Goal: Information Seeking & Learning: Learn about a topic

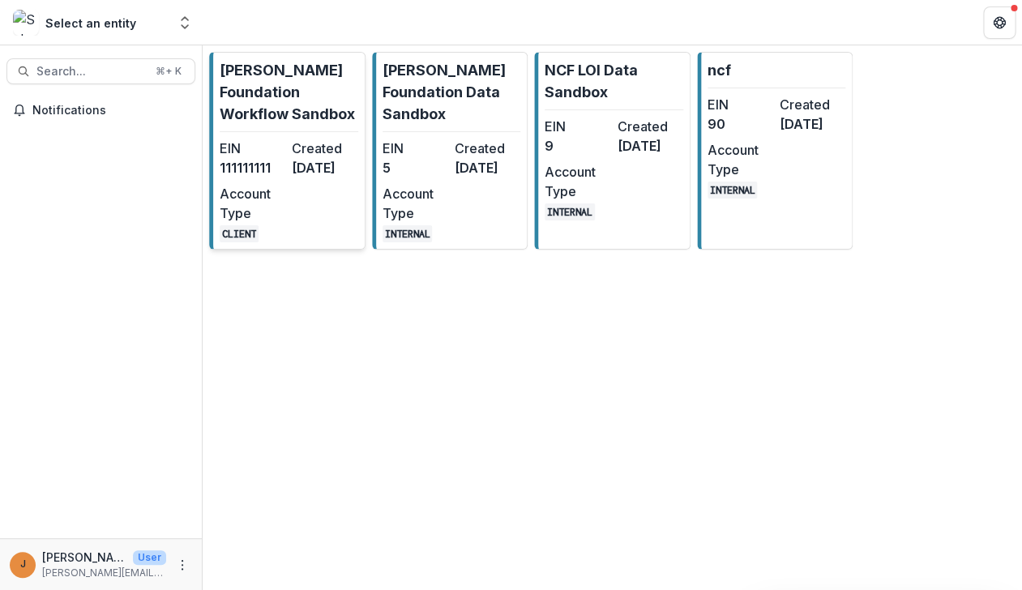
click at [296, 111] on p "[PERSON_NAME] Foundation Workflow Sandbox" at bounding box center [289, 92] width 139 height 66
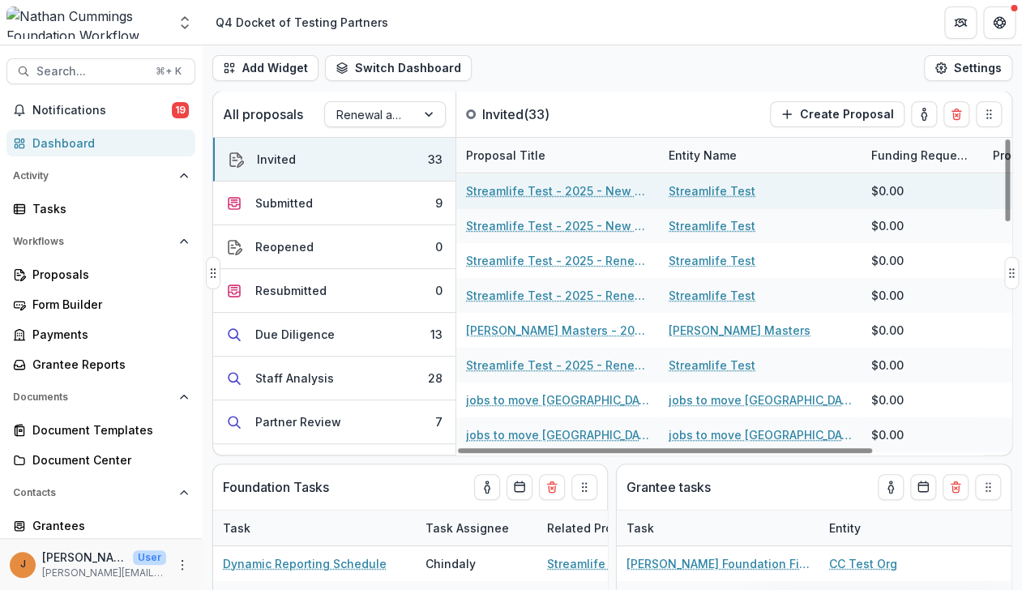
click at [485, 193] on link "Streamlife Test - 2025 - New Request Application" at bounding box center [557, 190] width 183 height 17
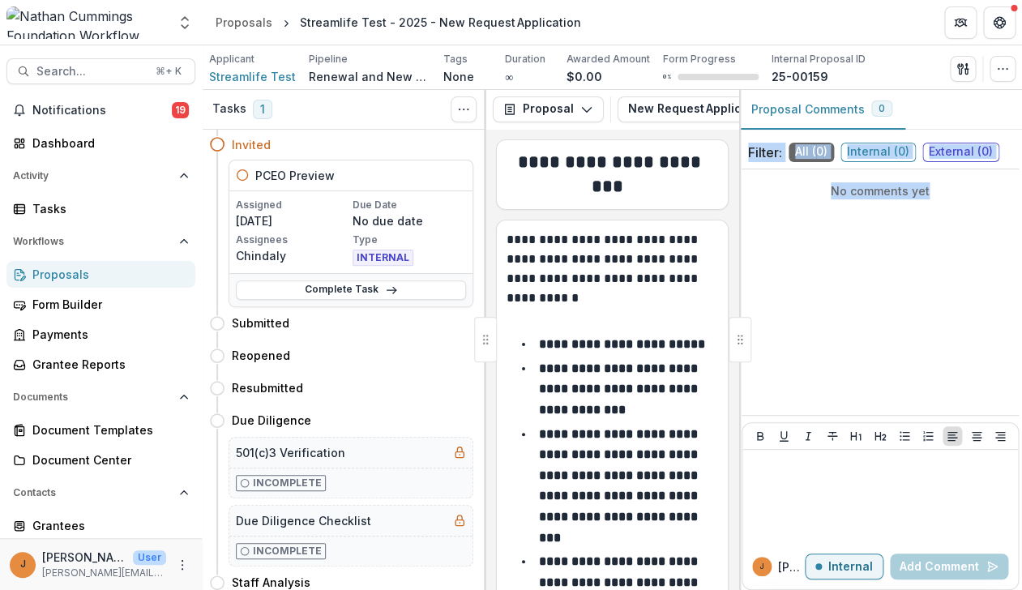
drag, startPoint x: 737, startPoint y: 305, endPoint x: 952, endPoint y: 301, distance: 215.6
click at [738, 302] on div "**********" at bounding box center [612, 360] width 252 height 460
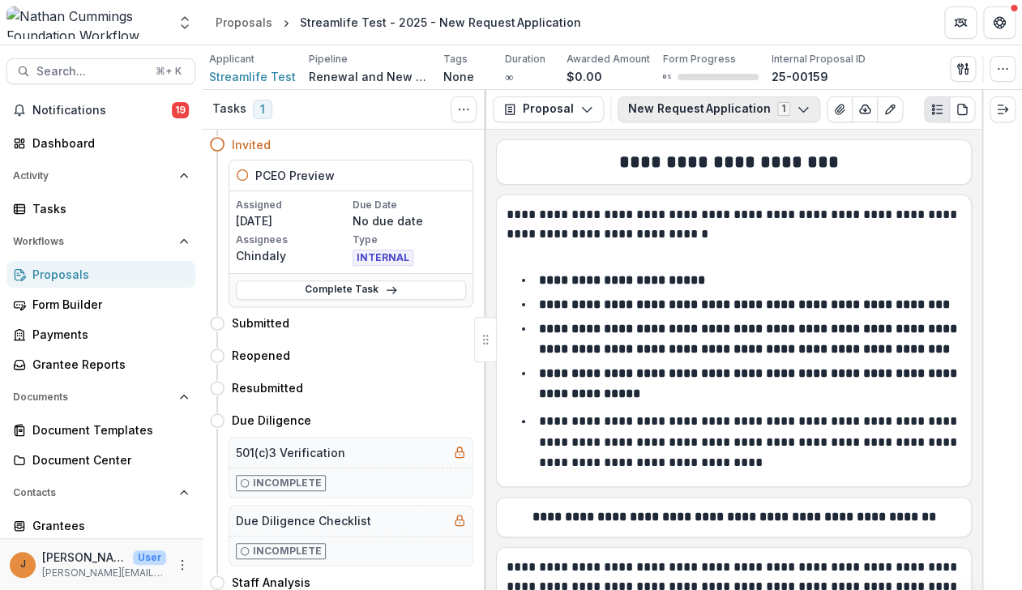
click at [719, 110] on button "New Request Application 1" at bounding box center [719, 109] width 203 height 26
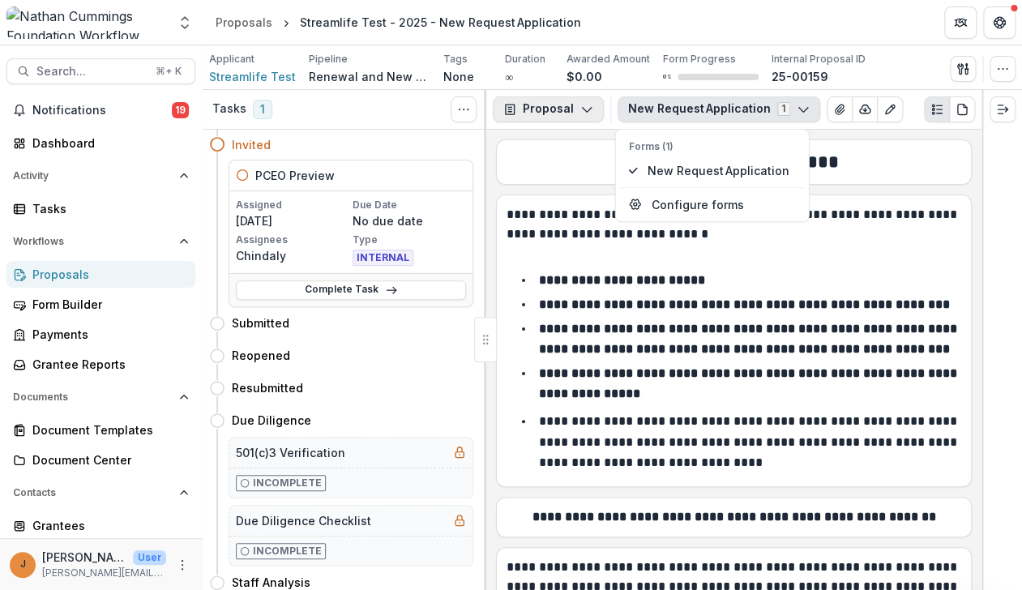
click at [592, 108] on button "Proposal" at bounding box center [548, 109] width 111 height 26
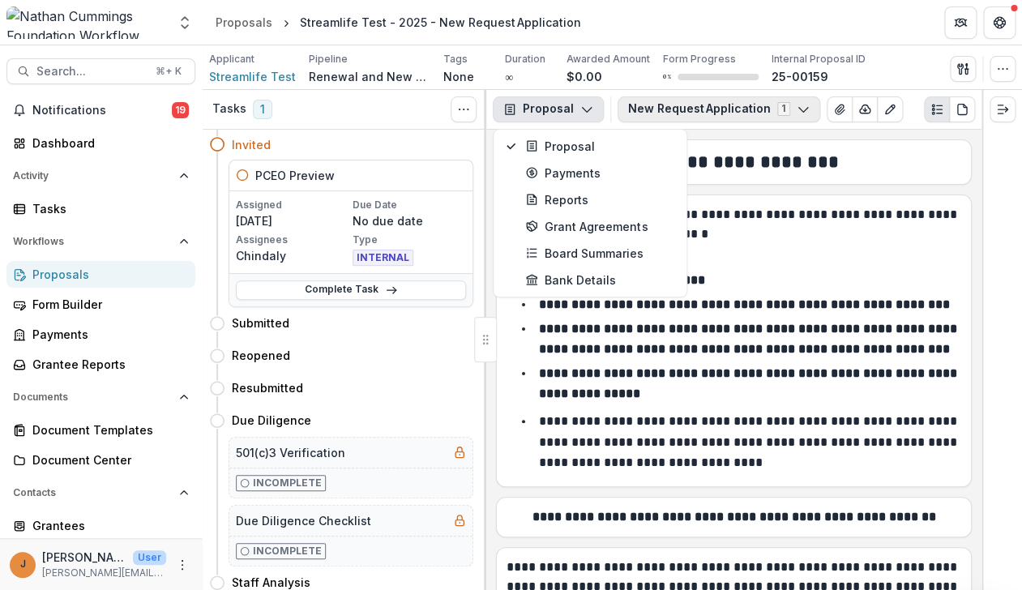
click at [695, 113] on button "New Request Application 1" at bounding box center [719, 109] width 203 height 26
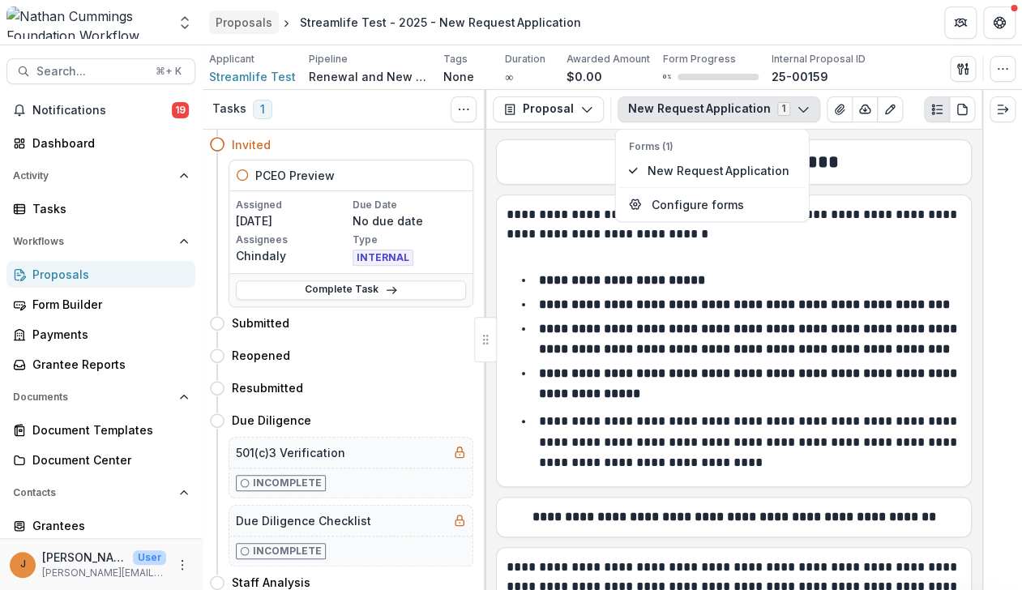
click at [247, 19] on div "Proposals" at bounding box center [244, 22] width 57 height 17
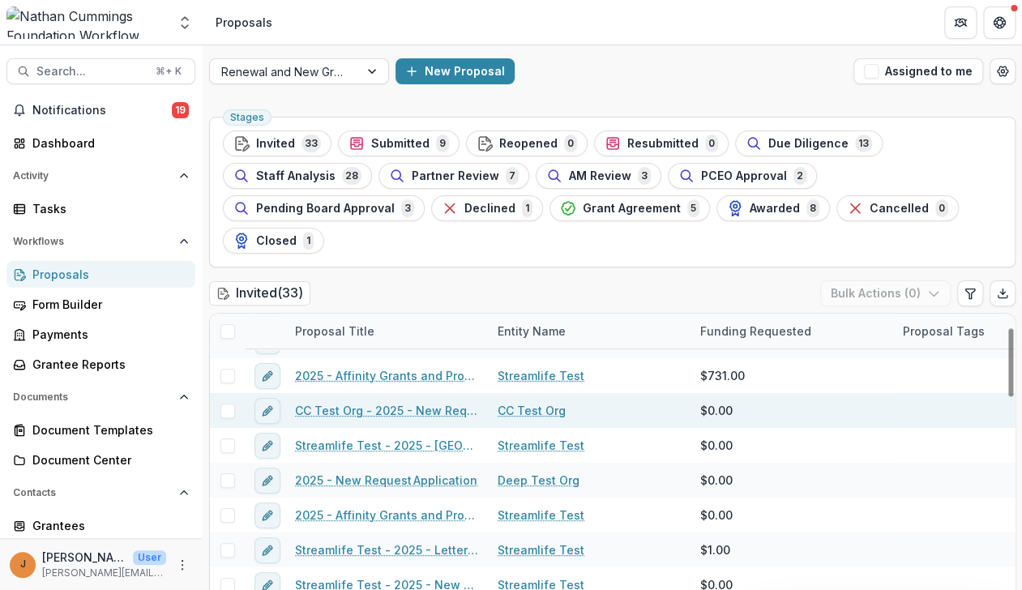
scroll to position [56, 0]
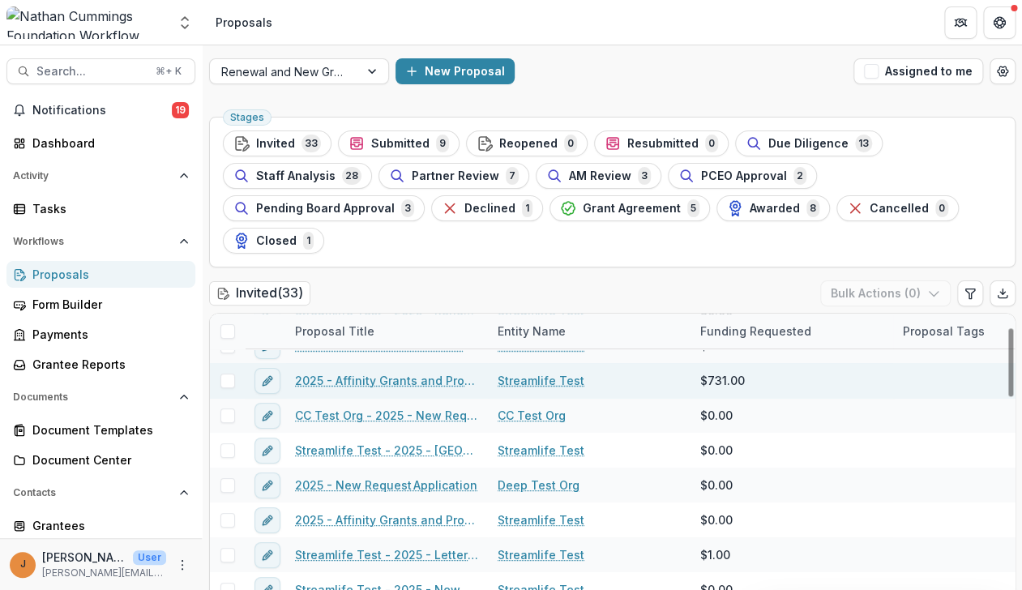
click at [409, 383] on link "2025 - Affinity Grants and Program-Related Expenses Invoice Request" at bounding box center [386, 380] width 183 height 17
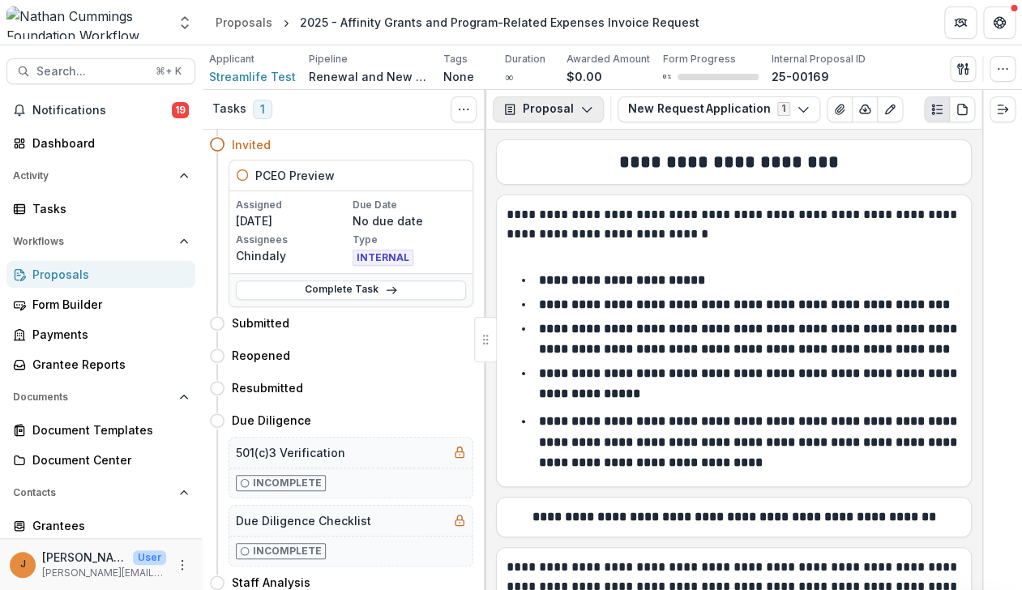
click at [599, 105] on button "Proposal" at bounding box center [548, 109] width 111 height 26
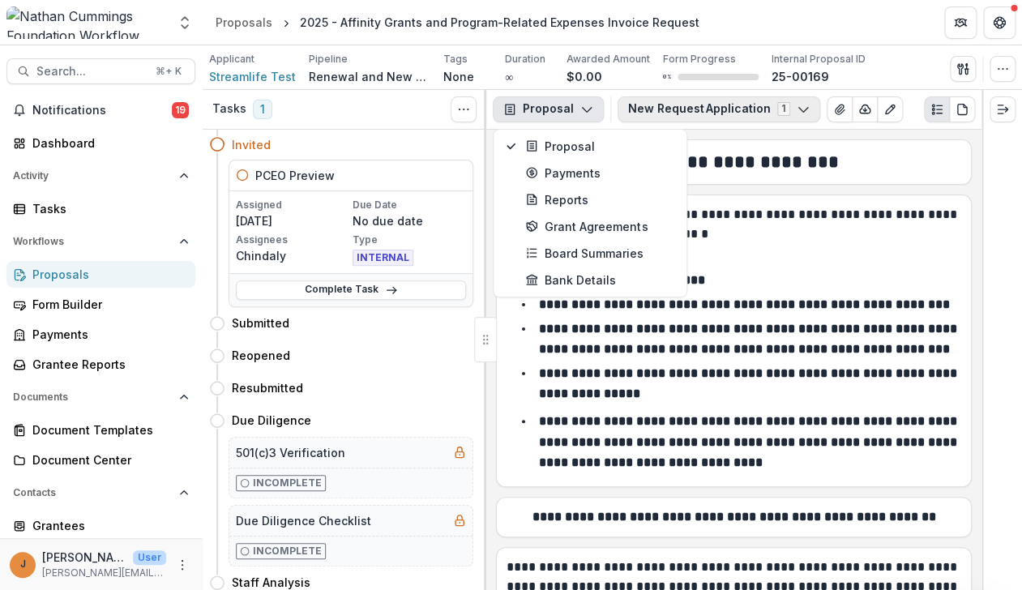
click at [666, 112] on button "New Request Application 1" at bounding box center [719, 109] width 203 height 26
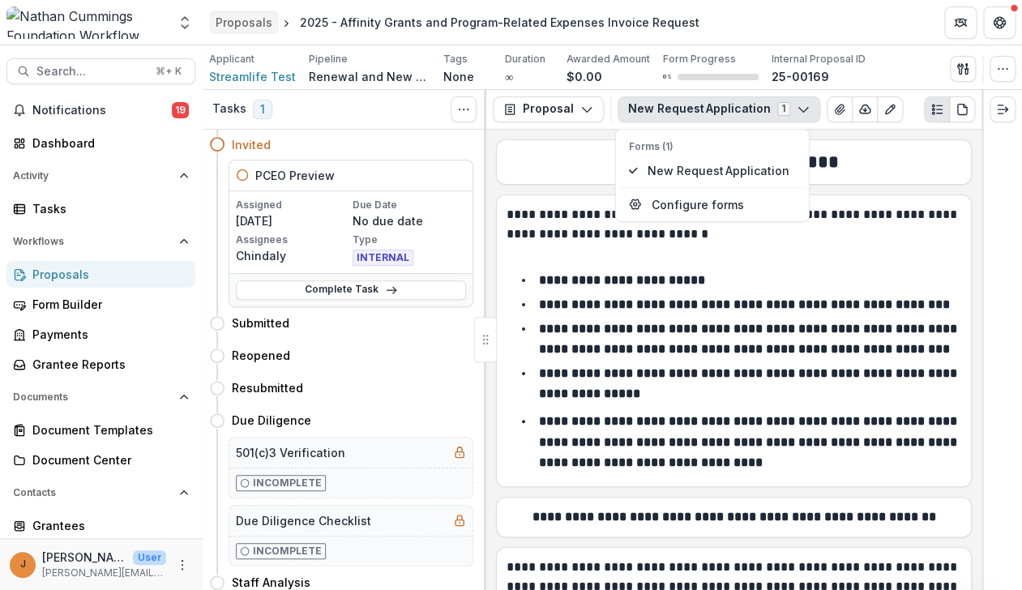
click at [266, 30] on div "Proposals" at bounding box center [244, 22] width 57 height 17
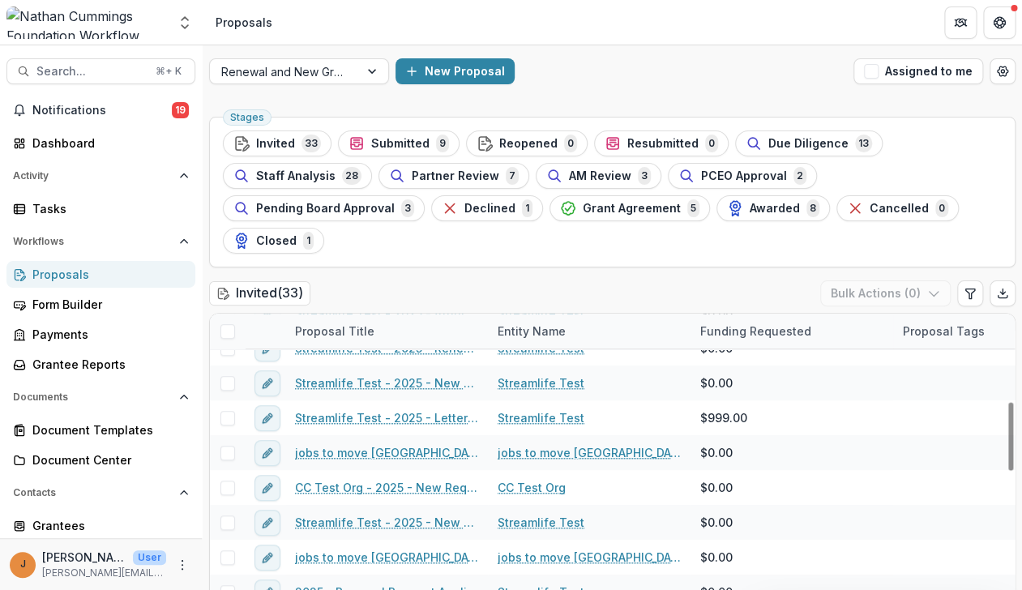
scroll to position [383, 0]
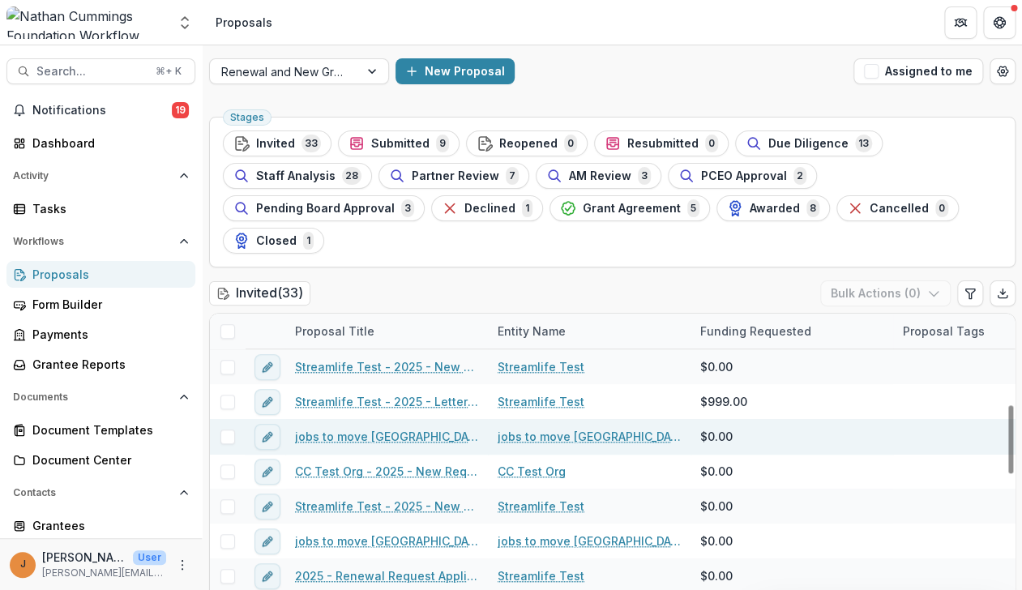
click at [364, 439] on link "jobs to move [GEOGRAPHIC_DATA] - 2025 - Renewal Request Application" at bounding box center [386, 436] width 183 height 17
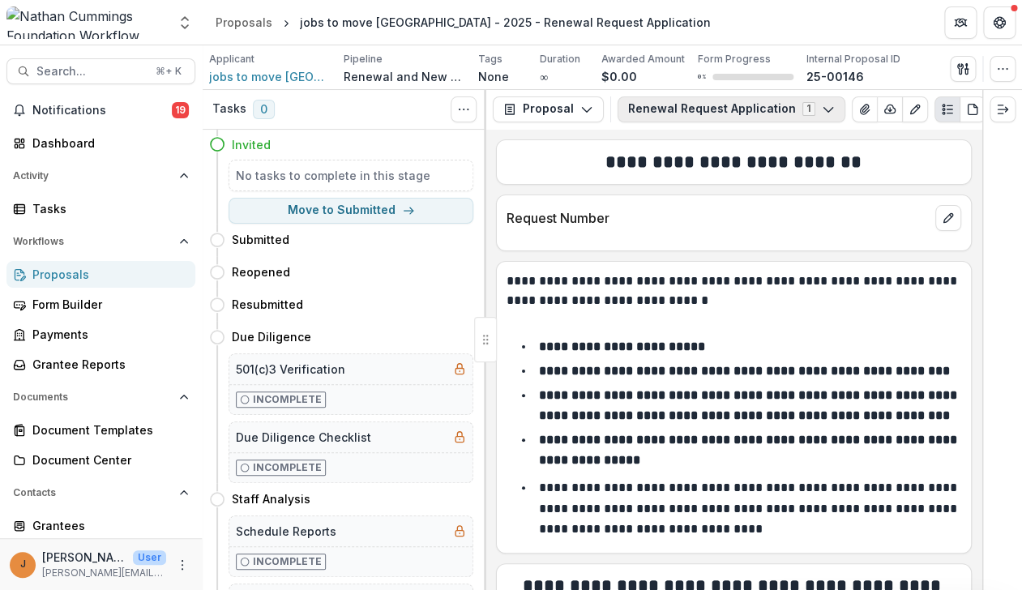
click at [648, 119] on button "Renewal Request Application 1" at bounding box center [732, 109] width 228 height 26
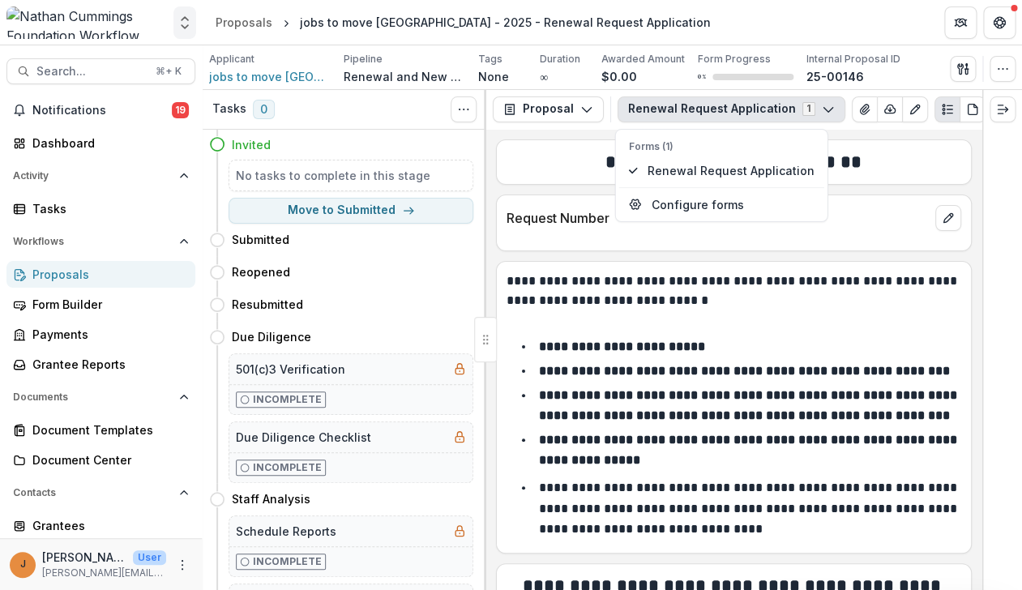
click at [192, 25] on icon "Open entity switcher" at bounding box center [185, 23] width 16 height 16
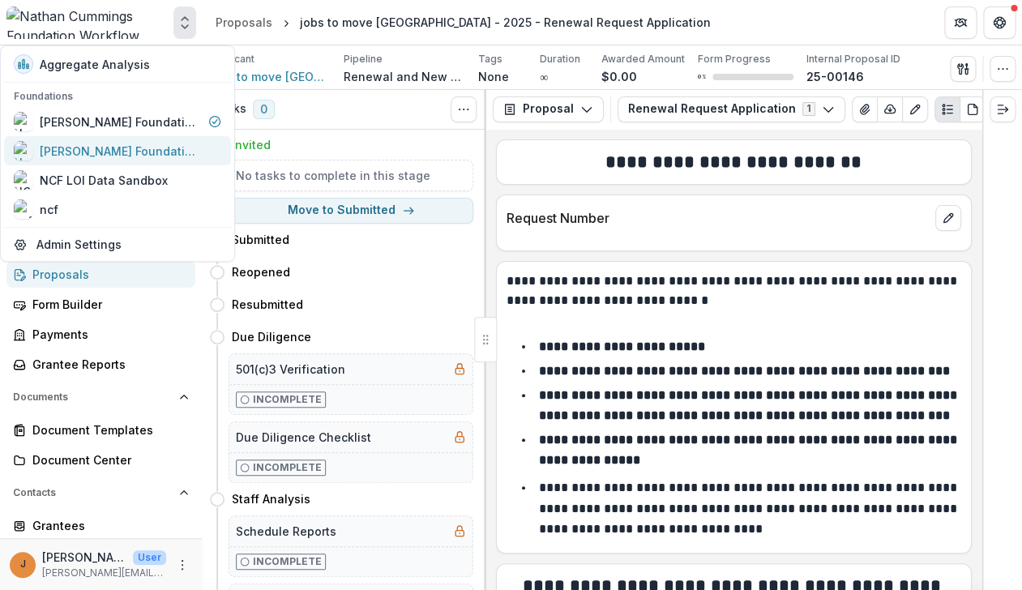
click at [162, 151] on div "[PERSON_NAME] Foundation Data Sandbox" at bounding box center [121, 151] width 162 height 17
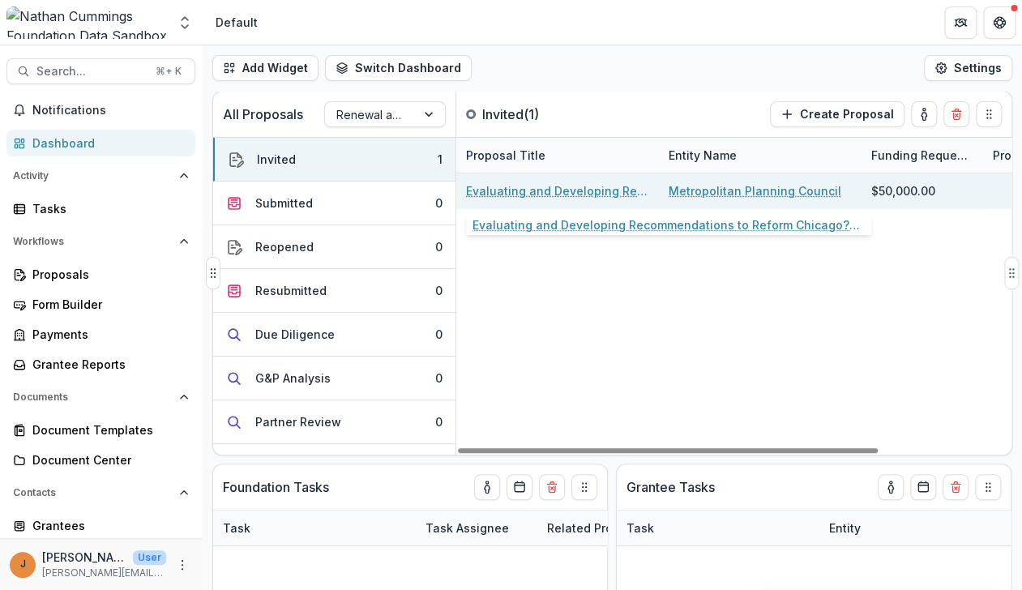
click at [560, 195] on link "Evaluating and Developing Recommendations to Reform Chicago?s Zoning and Land U…" at bounding box center [557, 190] width 183 height 17
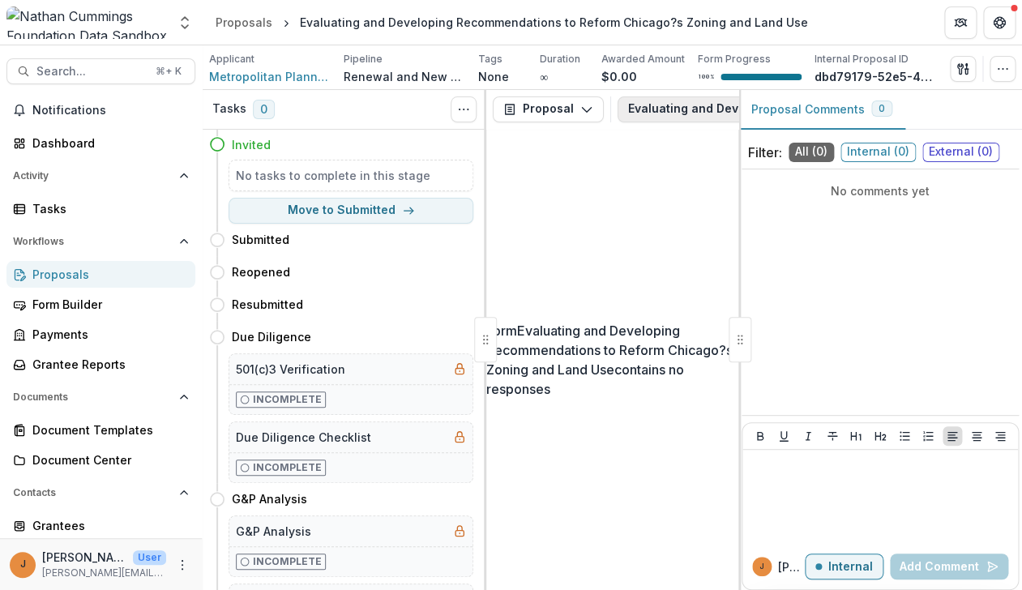
click at [682, 97] on button "Evaluating and Developing Recommendations to Reform Chicago?s Zoning and Land U…" at bounding box center [903, 109] width 571 height 26
click at [97, 19] on img at bounding box center [86, 22] width 160 height 32
click at [156, 37] on div at bounding box center [86, 22] width 160 height 32
click at [180, 24] on icon "Open entity switcher" at bounding box center [185, 23] width 16 height 16
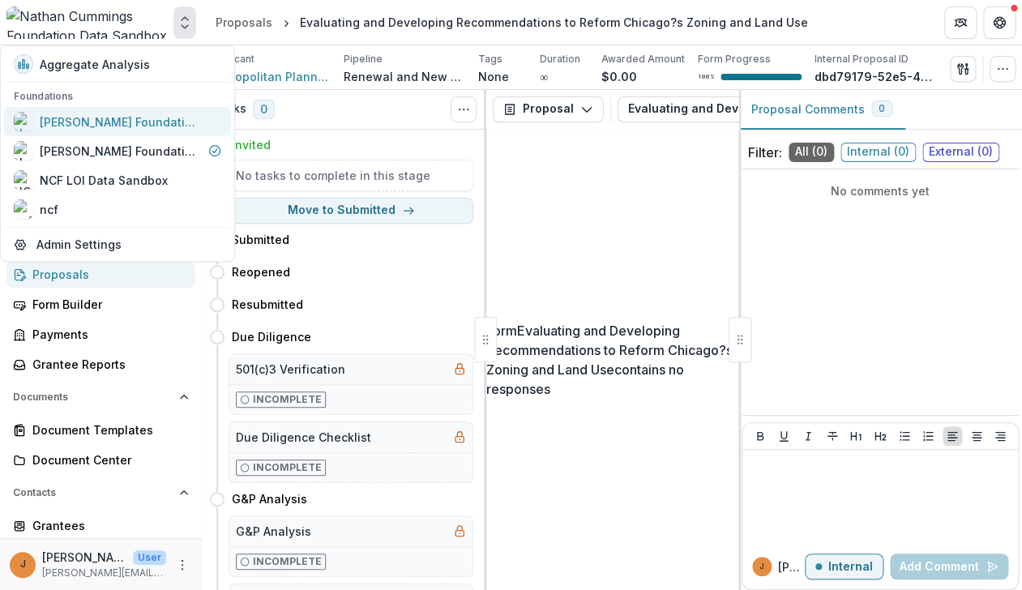
click at [149, 125] on div "[PERSON_NAME] Foundation Workflow Sandbox" at bounding box center [121, 121] width 162 height 17
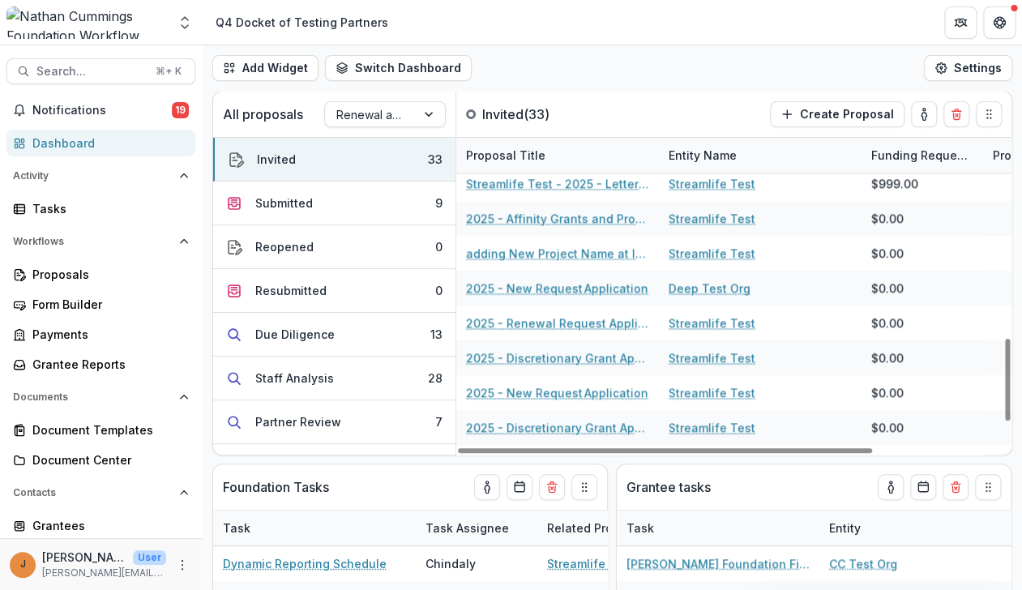
scroll to position [773, 0]
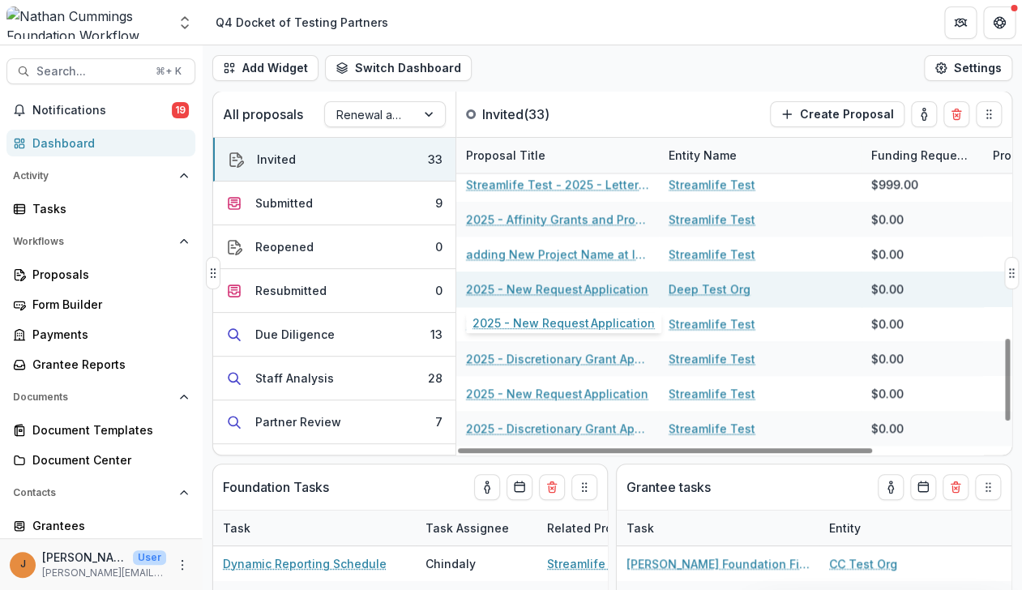
click at [529, 288] on link "2025 - New Request Application" at bounding box center [557, 288] width 182 height 17
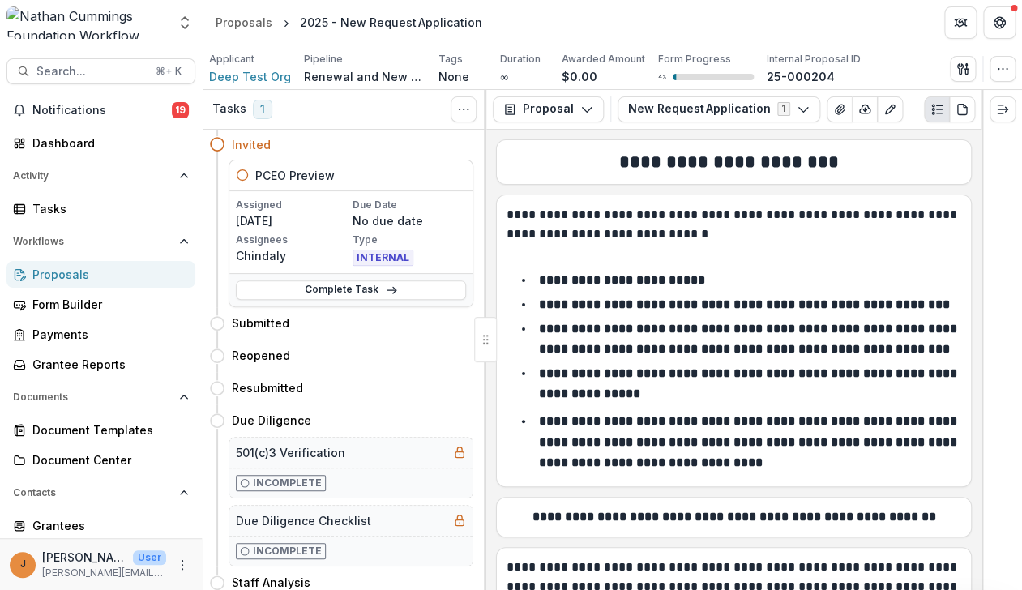
click at [664, 126] on div "Proposal Proposal Payments Reports Grant Agreements Board Summaries Bank Detail…" at bounding box center [733, 110] width 495 height 40
click at [668, 105] on button "New Request Application 1" at bounding box center [719, 109] width 203 height 26
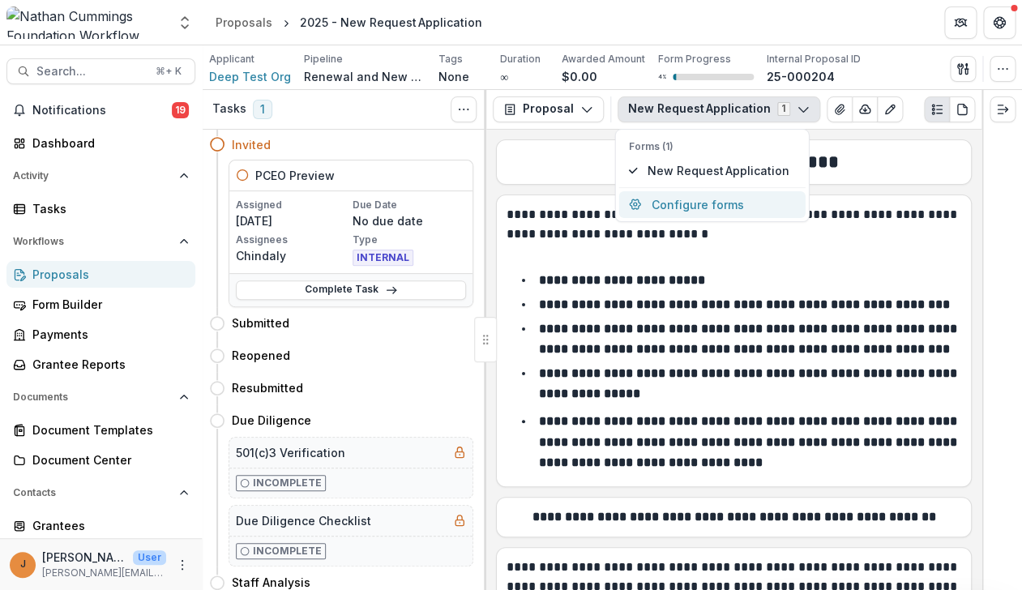
click at [674, 207] on button "Configure forms" at bounding box center [712, 204] width 186 height 27
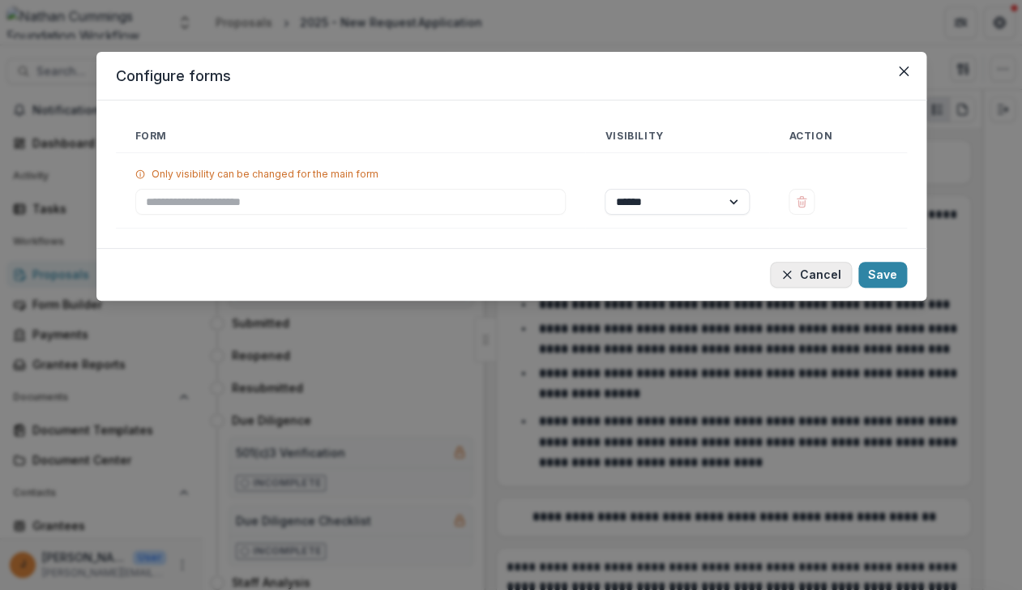
click at [789, 274] on icon "button" at bounding box center [787, 274] width 13 height 13
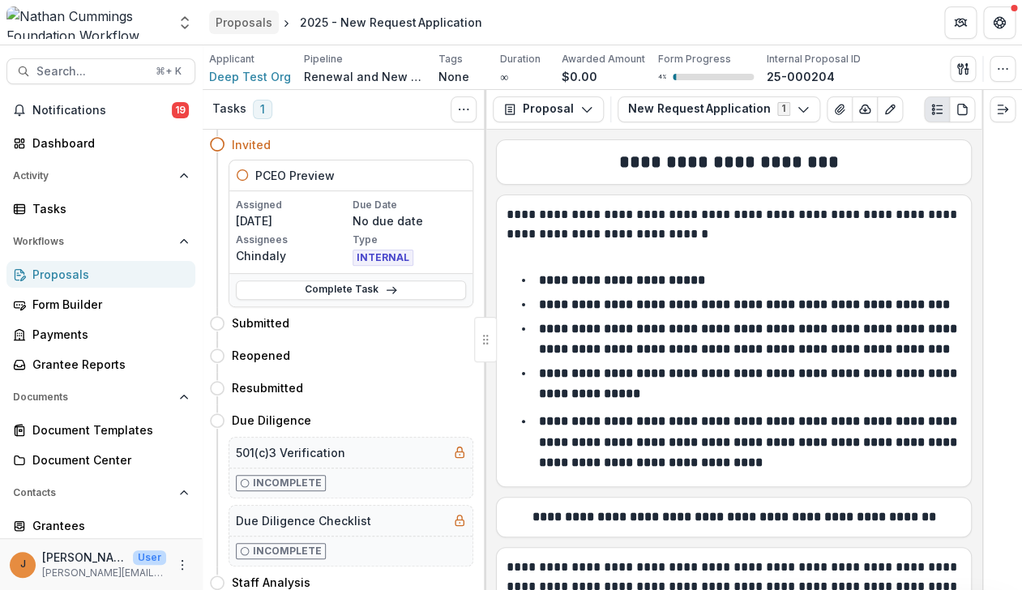
click at [262, 21] on div "Proposals" at bounding box center [244, 22] width 57 height 17
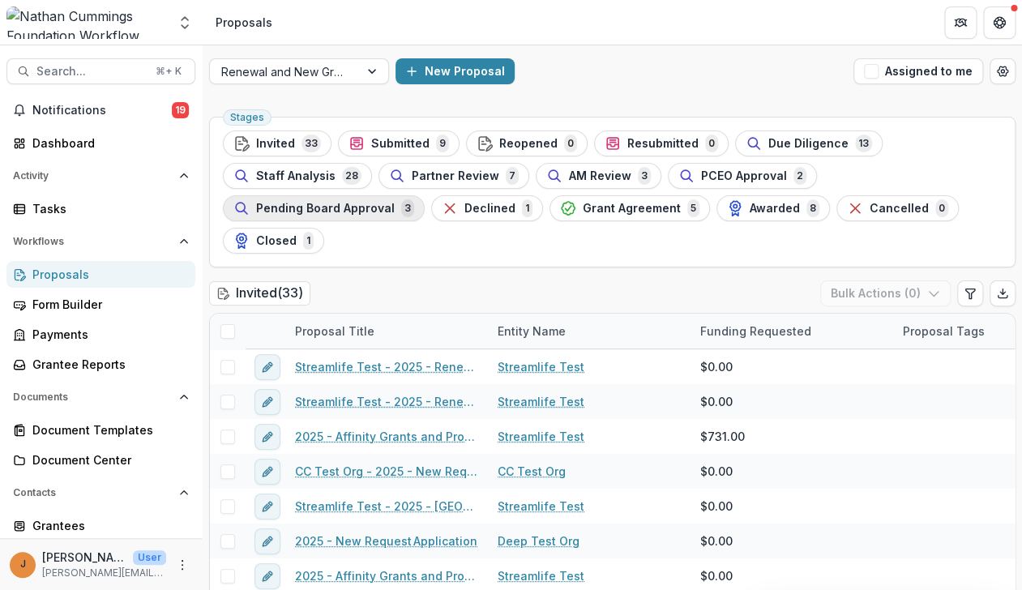
click at [346, 207] on span "Pending Board Approval" at bounding box center [325, 209] width 139 height 14
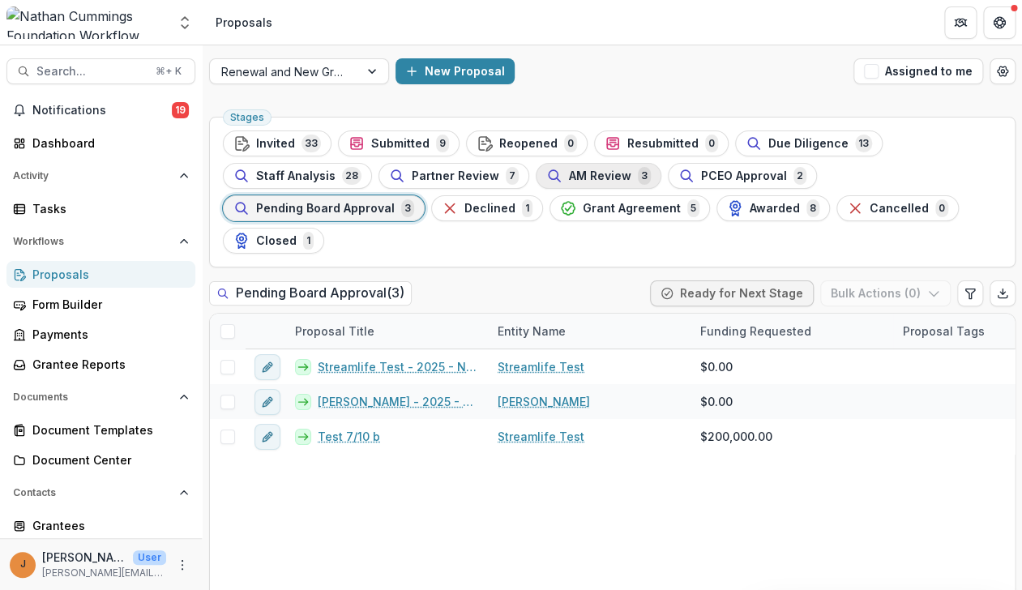
click at [605, 176] on span "AM Review" at bounding box center [600, 176] width 62 height 14
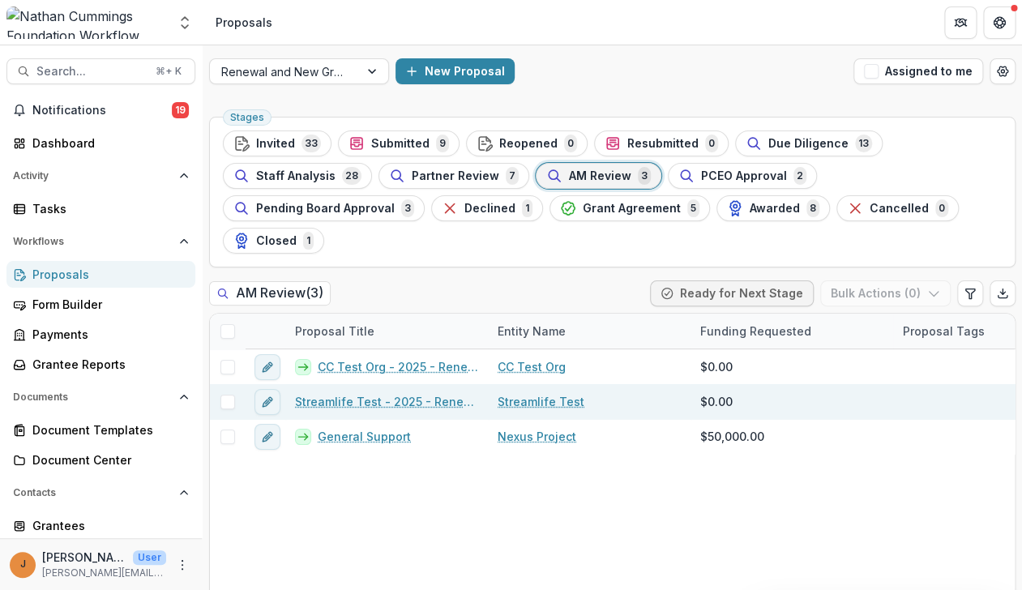
click at [399, 402] on link "Streamlife Test - 2025 - Renewal Request Application" at bounding box center [386, 401] width 183 height 17
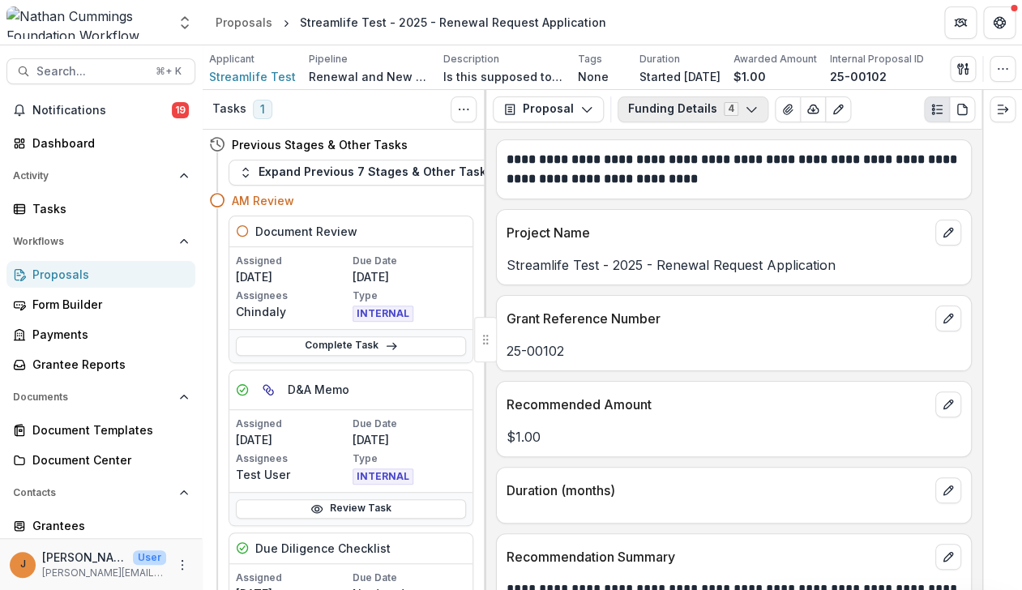
click at [691, 108] on button "Funding Details 4" at bounding box center [693, 109] width 151 height 26
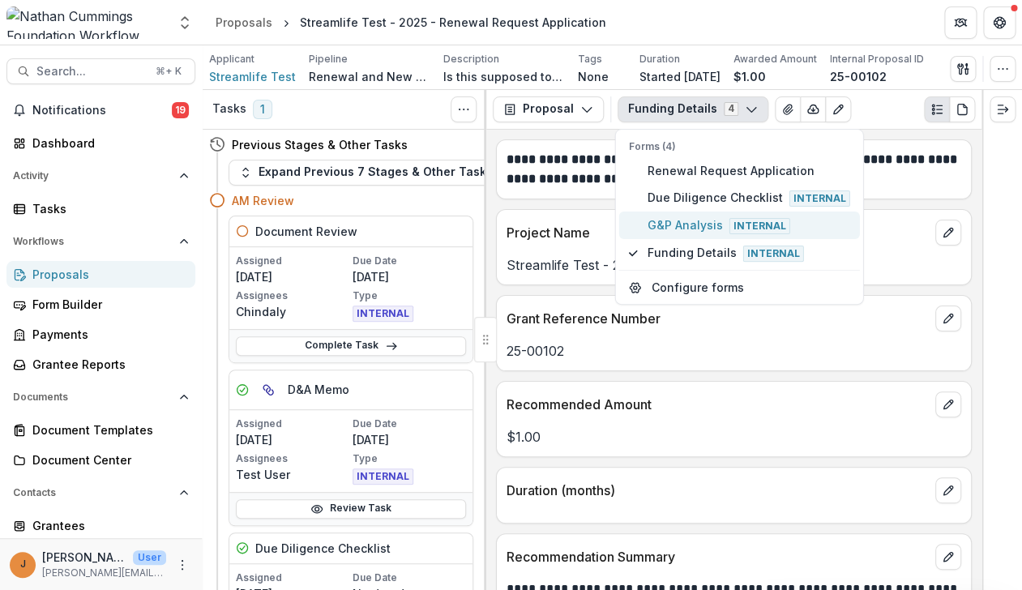
click at [690, 219] on span "G&P Analysis Internal" at bounding box center [749, 225] width 203 height 18
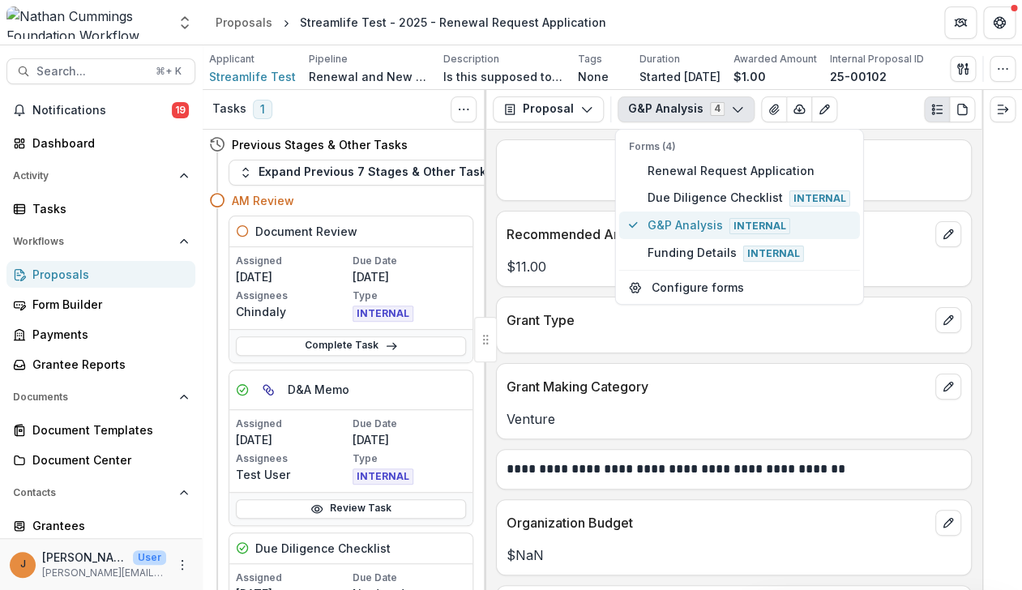
click at [690, 219] on span "G&P Analysis Internal" at bounding box center [749, 225] width 203 height 18
click at [546, 303] on div "Grant Type" at bounding box center [734, 315] width 474 height 36
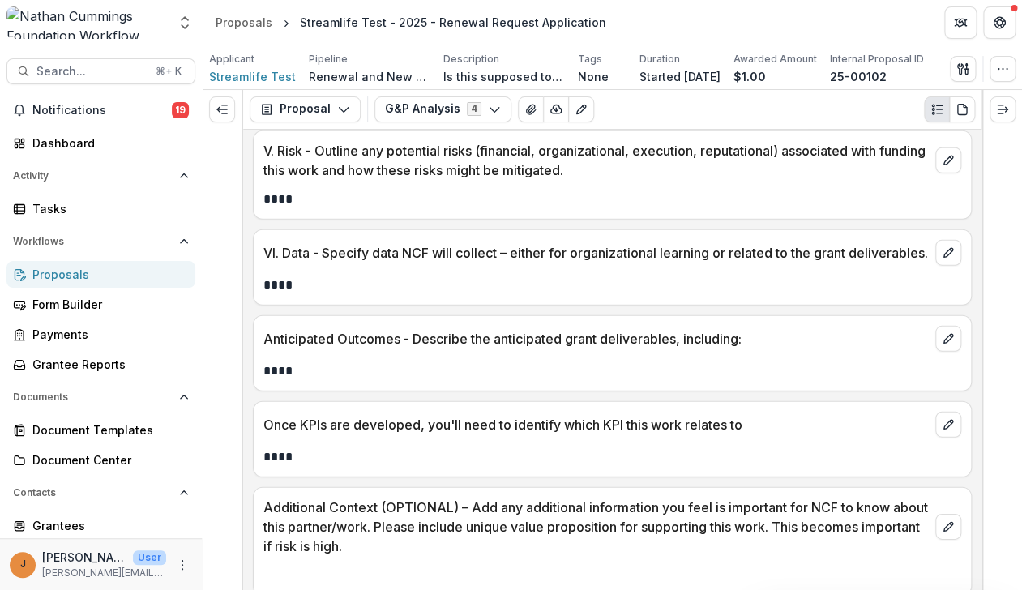
scroll to position [1436, 0]
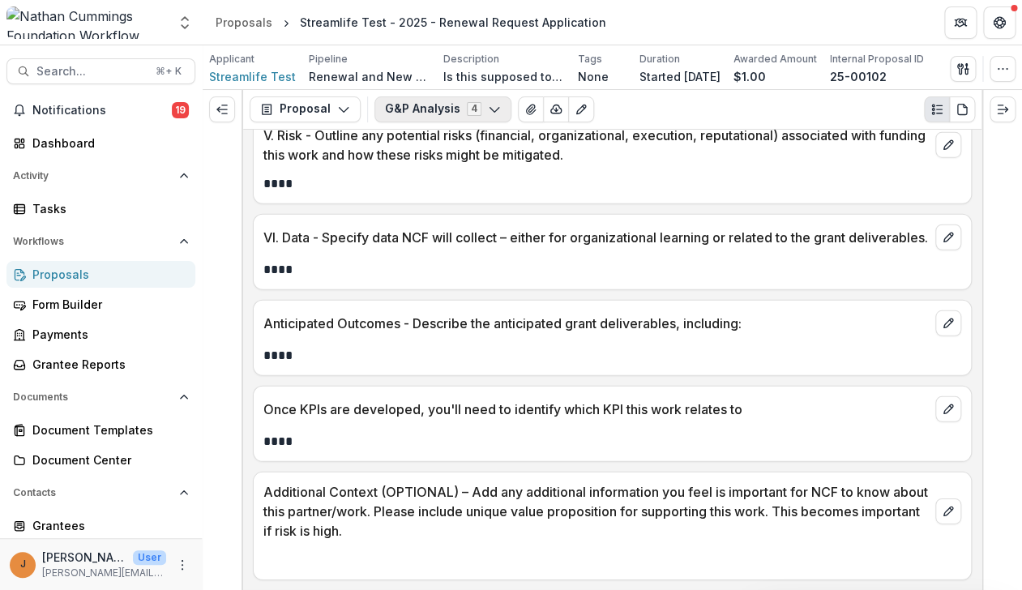
click at [485, 117] on button "G&P Analysis 4" at bounding box center [442, 109] width 137 height 26
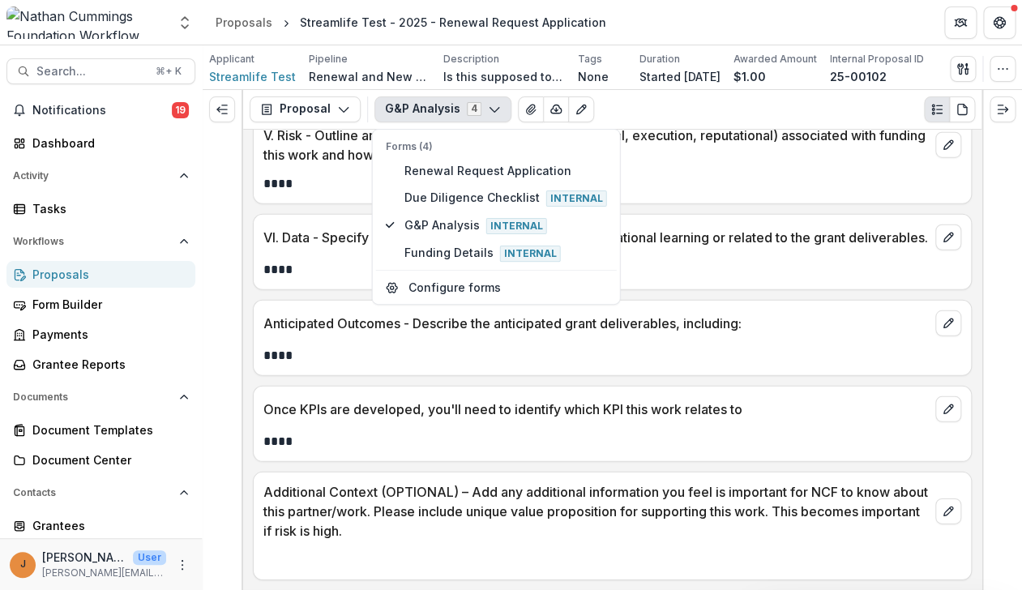
click at [758, 276] on p "****" at bounding box center [612, 269] width 698 height 19
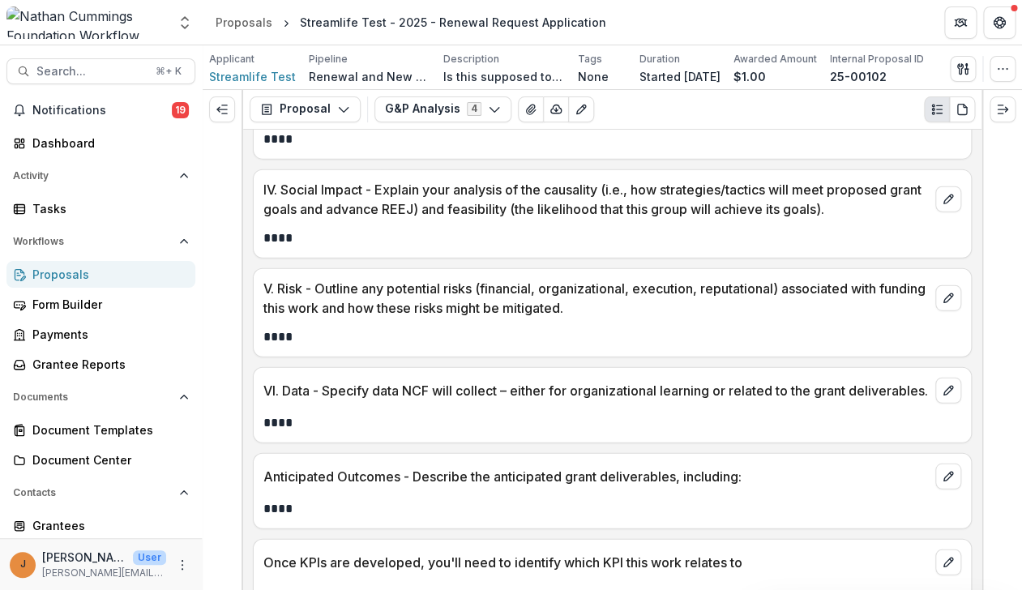
scroll to position [1294, 0]
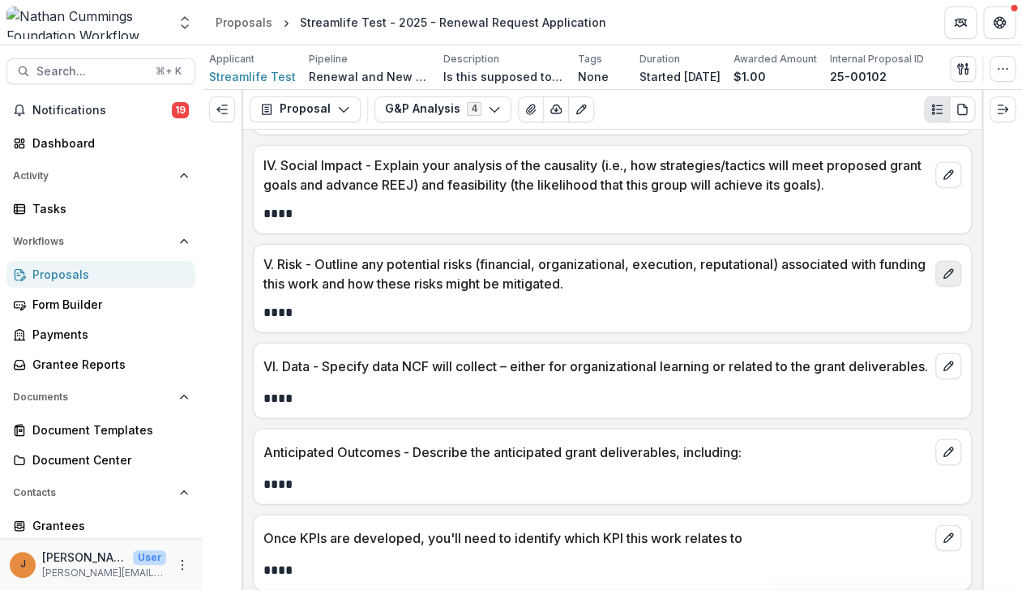
click at [952, 280] on icon "edit" at bounding box center [948, 273] width 13 height 13
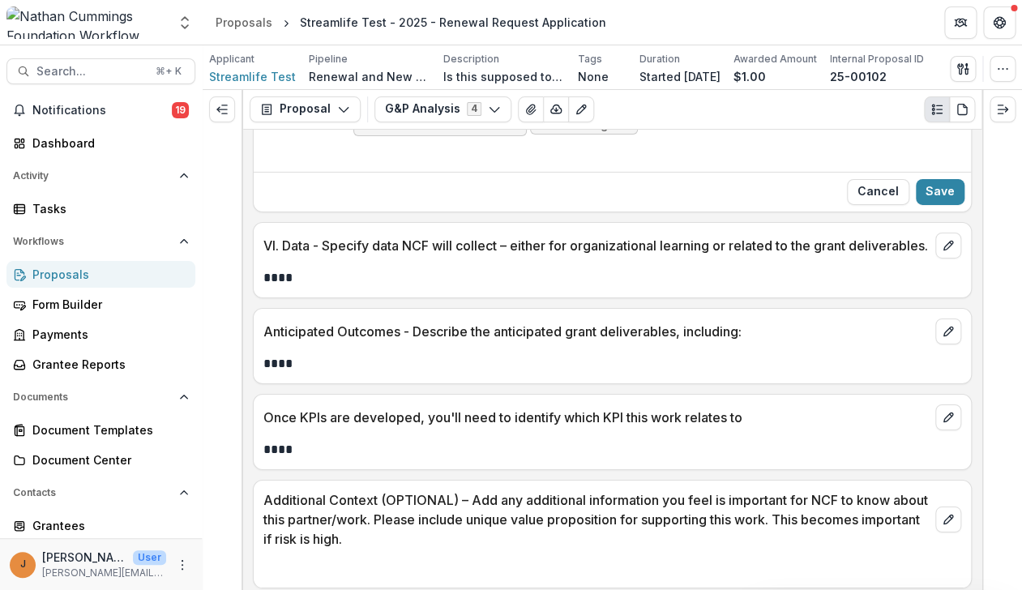
scroll to position [1828, 0]
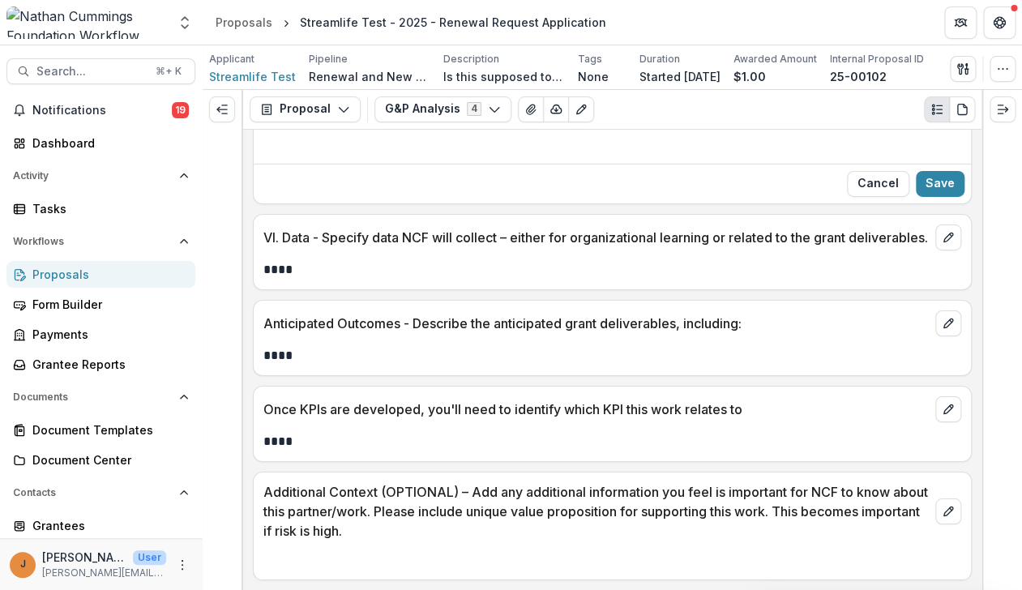
click at [139, 24] on div at bounding box center [86, 22] width 160 height 32
click at [98, 24] on img at bounding box center [86, 22] width 160 height 32
click at [258, 11] on header "Proposals Streamlife Test - 2025 - Renewal Request Application" at bounding box center [612, 22] width 819 height 45
click at [258, 24] on div "Proposals" at bounding box center [244, 22] width 57 height 17
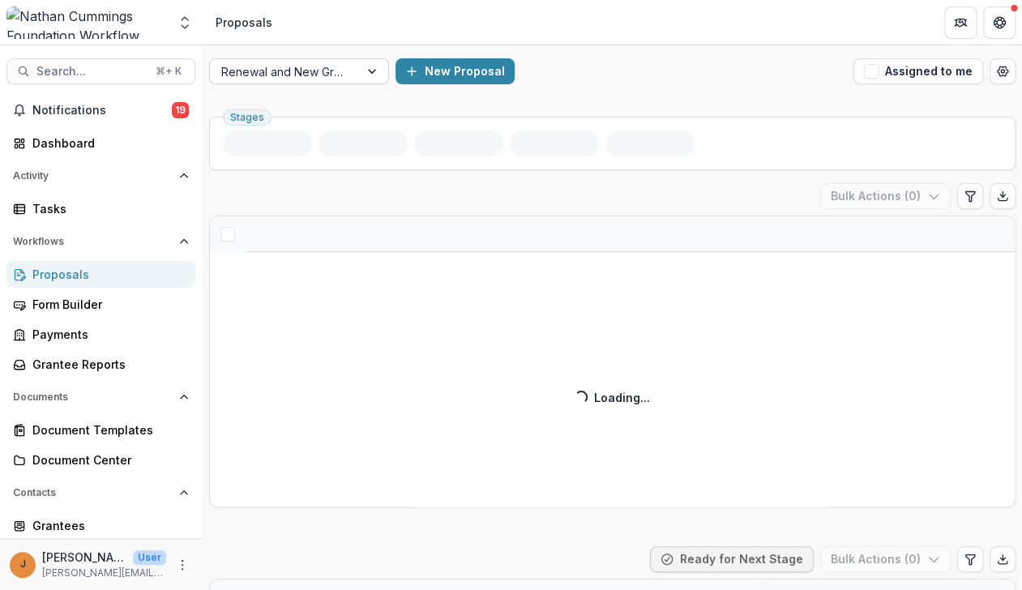
click at [352, 76] on div "Renewal and New Grants Pipeline" at bounding box center [284, 72] width 149 height 24
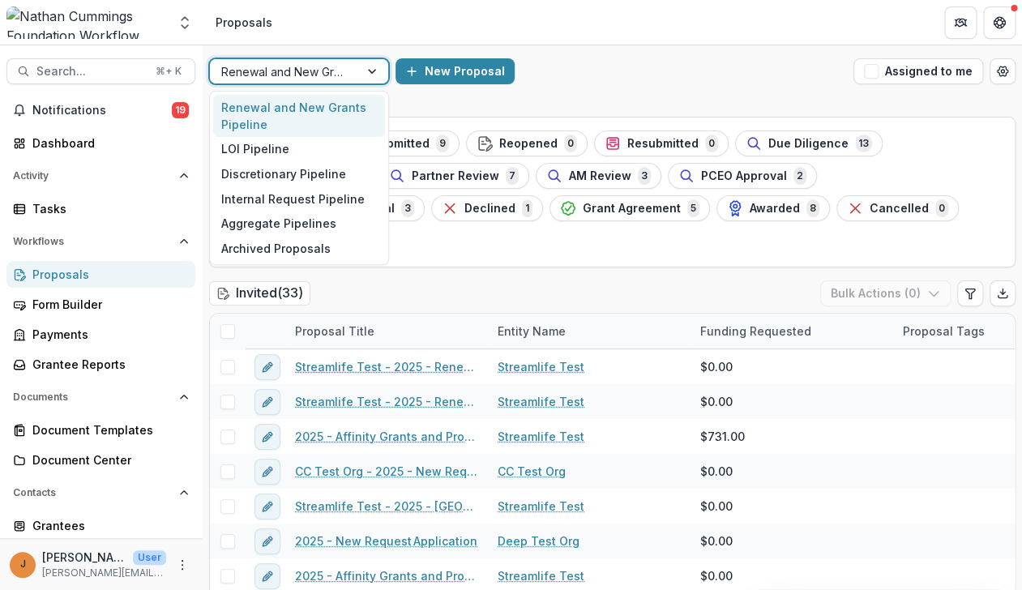
click at [695, 79] on div "New Proposal" at bounding box center [621, 71] width 451 height 26
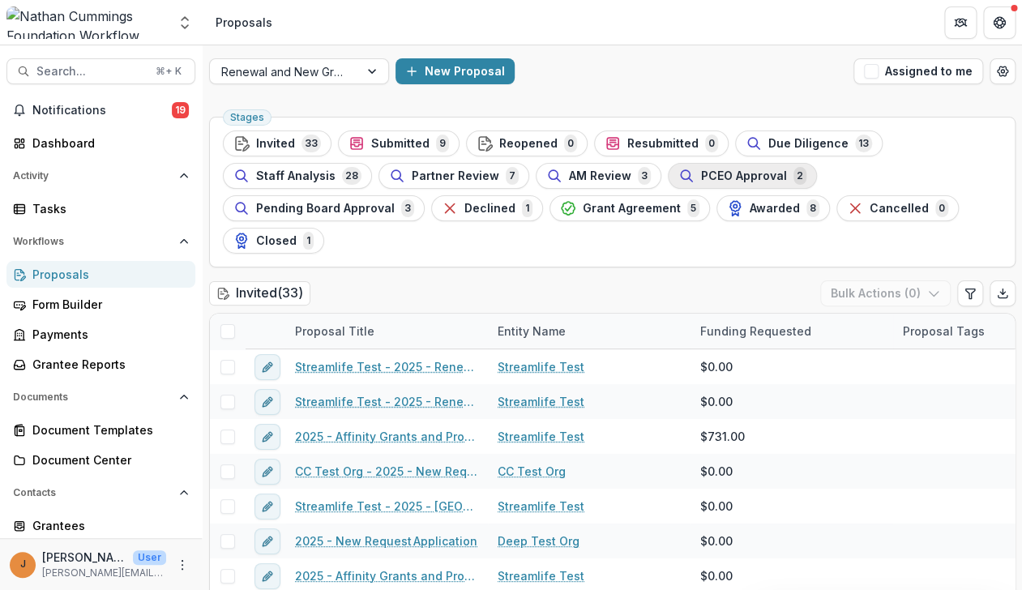
click at [715, 175] on span "PCEO Approval" at bounding box center [744, 176] width 86 height 14
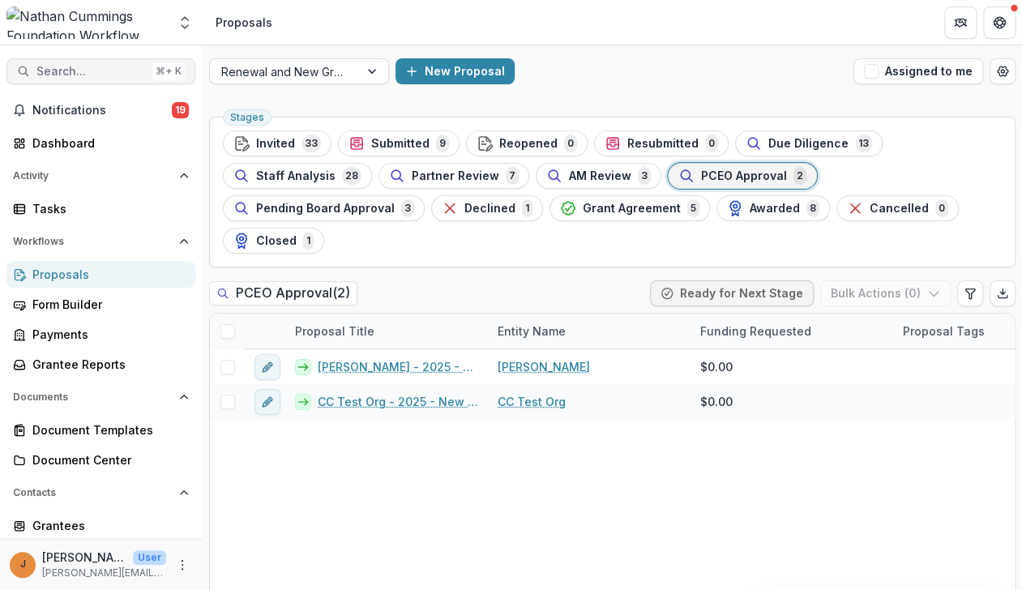
click at [101, 79] on button "Search... ⌘ + K" at bounding box center [100, 71] width 189 height 26
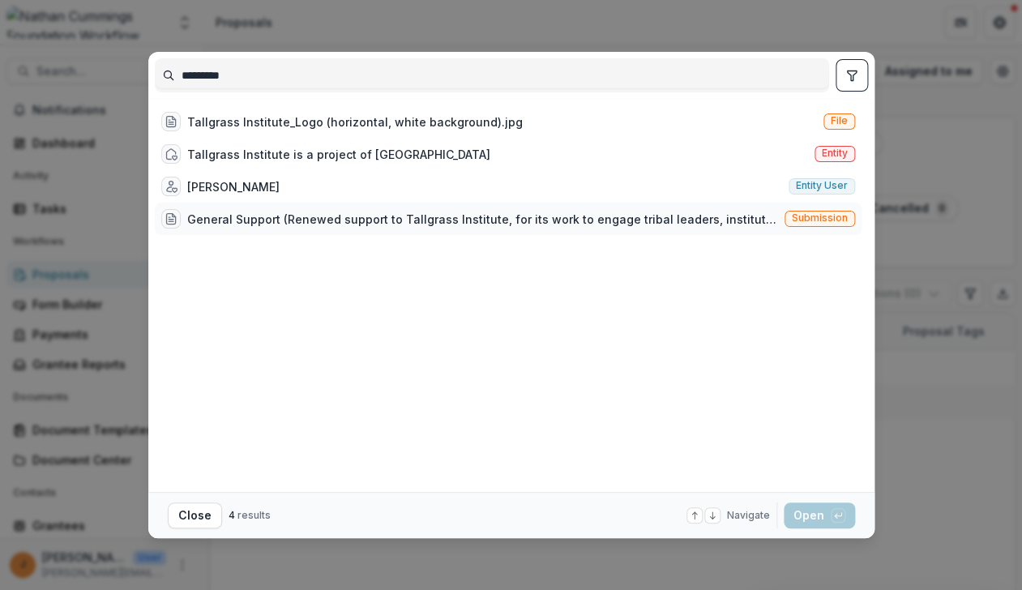
type input "*********"
click at [251, 225] on div "General Support (Renewed support to Tallgrass Institute, for its work to engage…" at bounding box center [482, 219] width 591 height 17
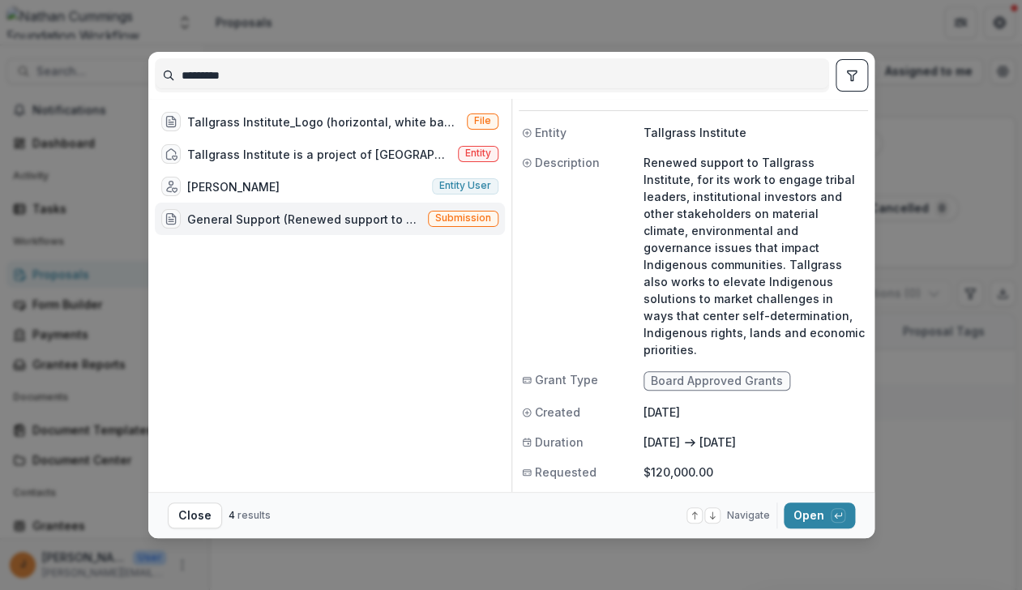
scroll to position [50, 0]
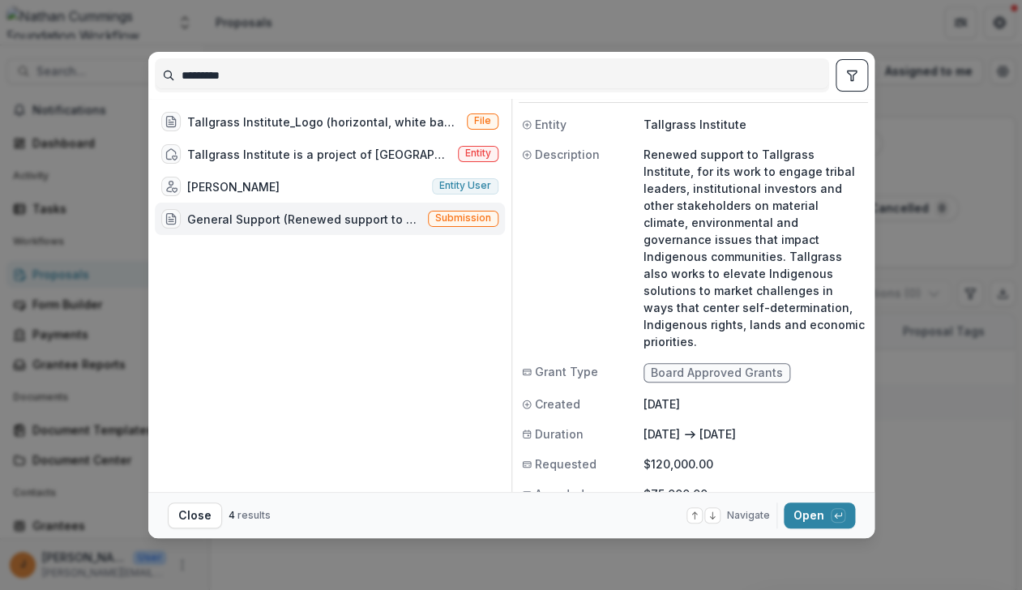
click at [653, 219] on p "Renewed support to Tallgrass Institute, for its work to engage tribal leaders, …" at bounding box center [754, 248] width 221 height 204
click at [456, 222] on span "Submission" at bounding box center [463, 217] width 56 height 11
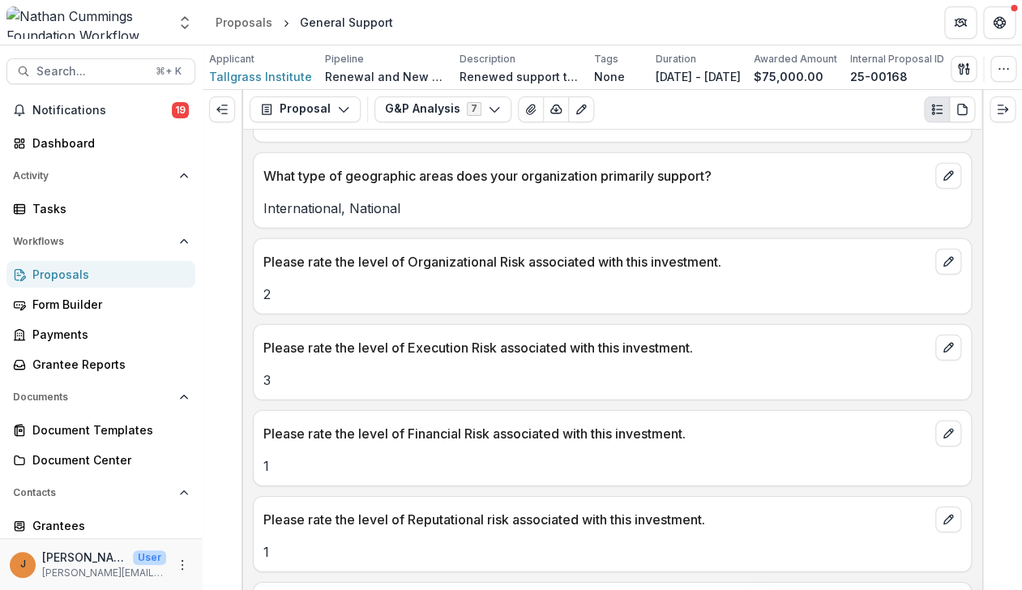
scroll to position [1519, 0]
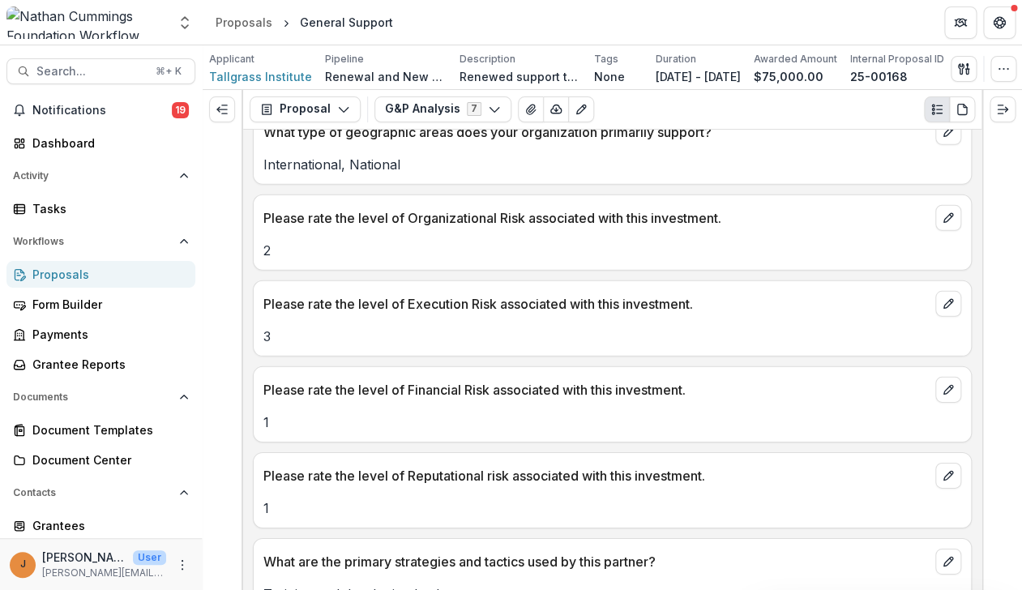
click at [480, 228] on p "Please rate the level of Organizational Risk associated with this investment." at bounding box center [595, 217] width 665 height 19
click at [948, 216] on icon "edit" at bounding box center [947, 218] width 9 height 9
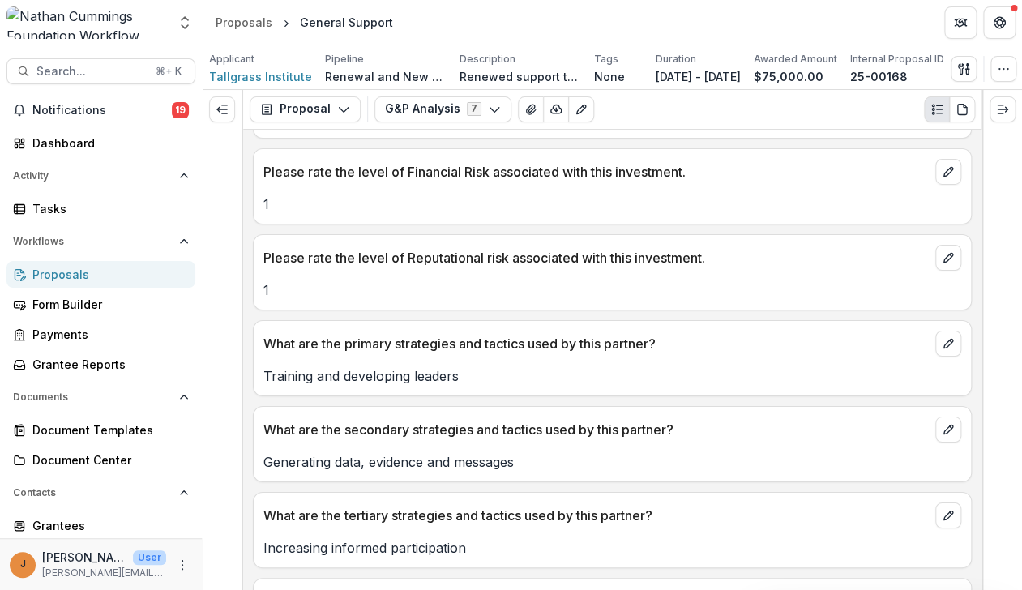
scroll to position [1889, 0]
